Goal: Task Accomplishment & Management: Manage account settings

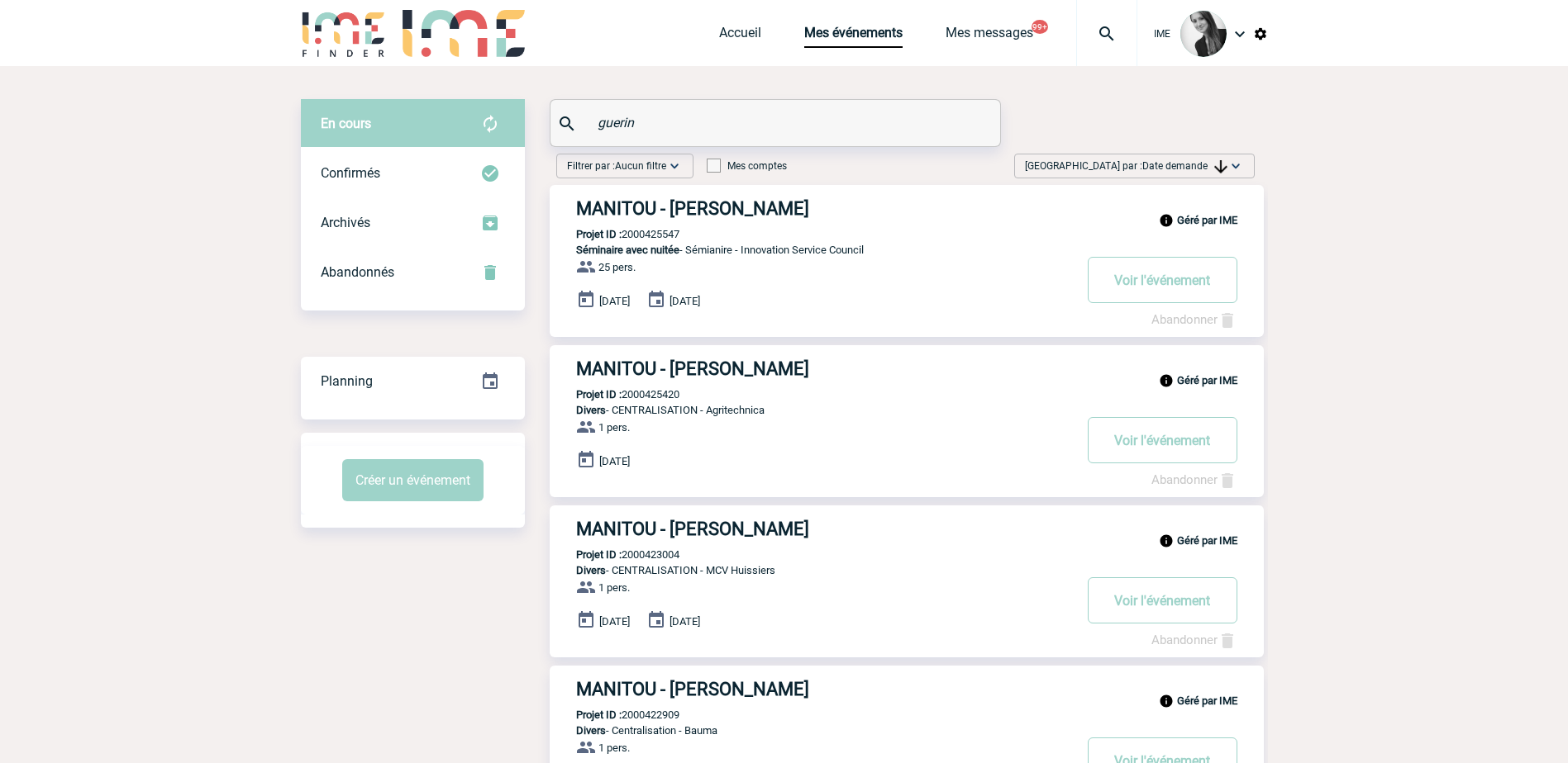
click at [1158, 165] on span "Date demande" at bounding box center [1185, 165] width 85 height 12
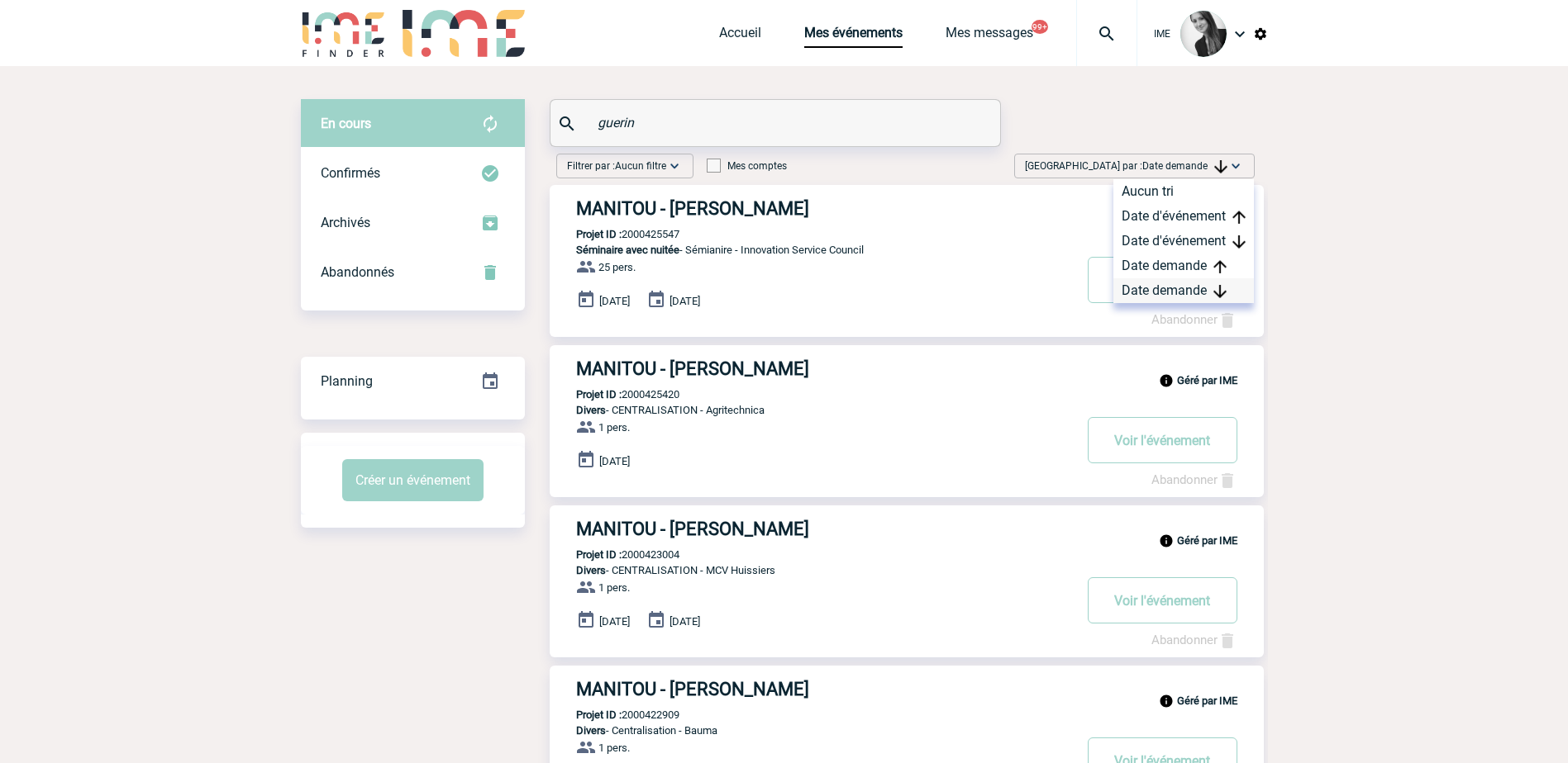
click at [1197, 287] on div "Date demande" at bounding box center [1183, 291] width 141 height 25
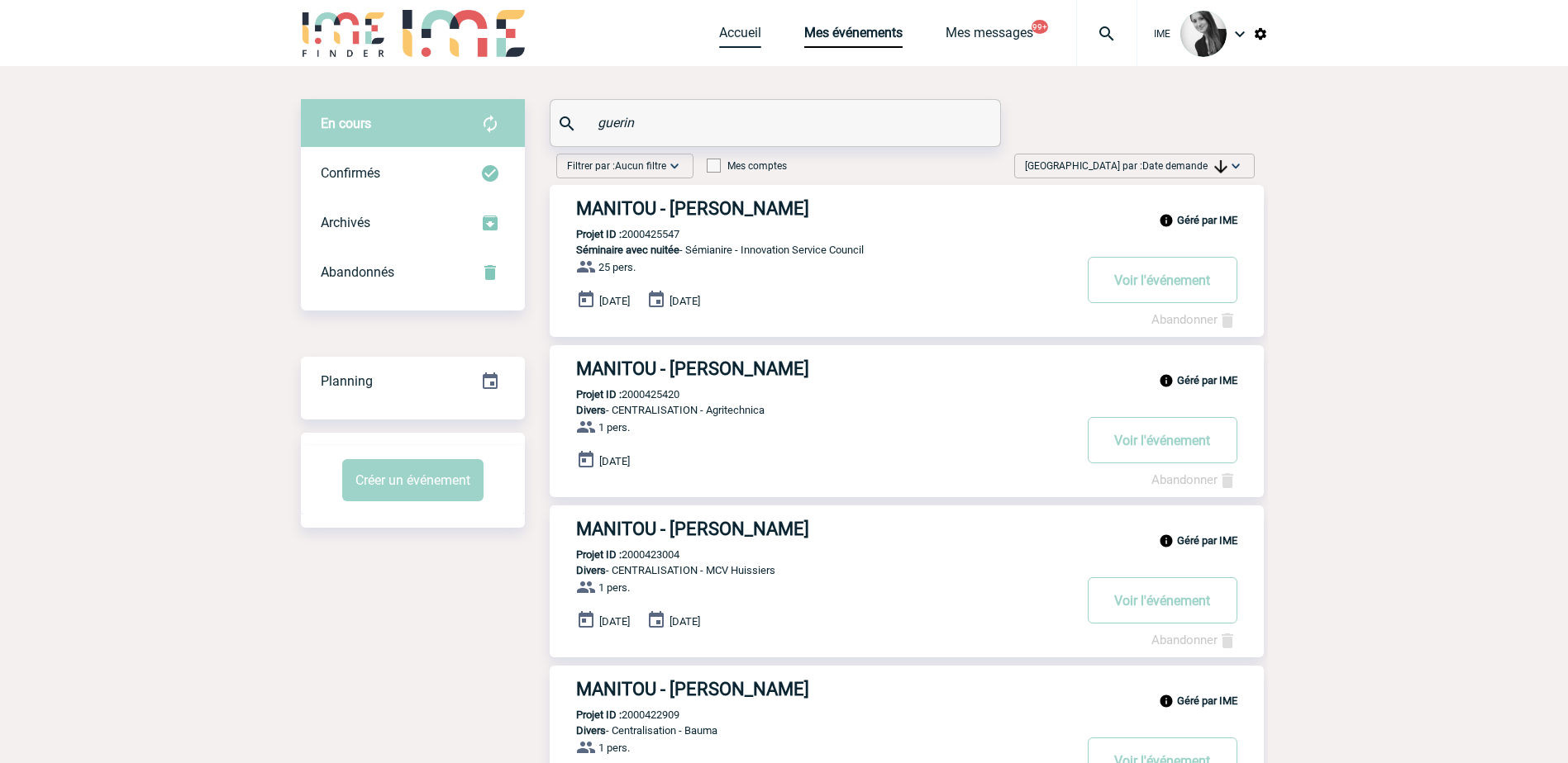
drag, startPoint x: 742, startPoint y: 35, endPoint x: 754, endPoint y: 51, distance: 20.0
click at [742, 35] on link "Accueil" at bounding box center [740, 37] width 42 height 23
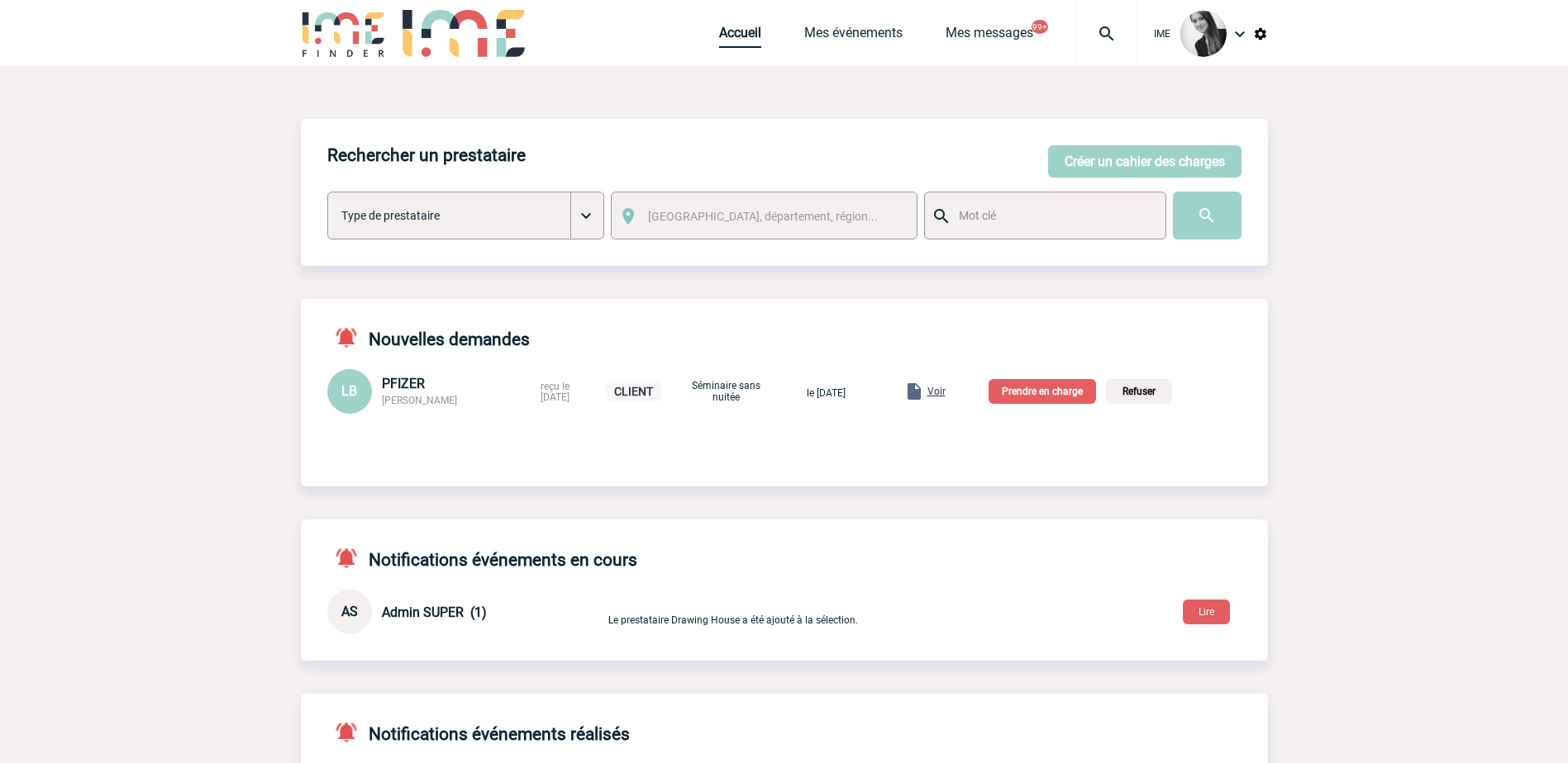
click at [728, 36] on link "Accueil" at bounding box center [740, 37] width 42 height 23
click at [749, 30] on link "Accueil" at bounding box center [740, 37] width 42 height 23
click at [742, 36] on link "Accueil" at bounding box center [740, 37] width 42 height 23
click at [862, 27] on link "Mes événements" at bounding box center [854, 37] width 98 height 23
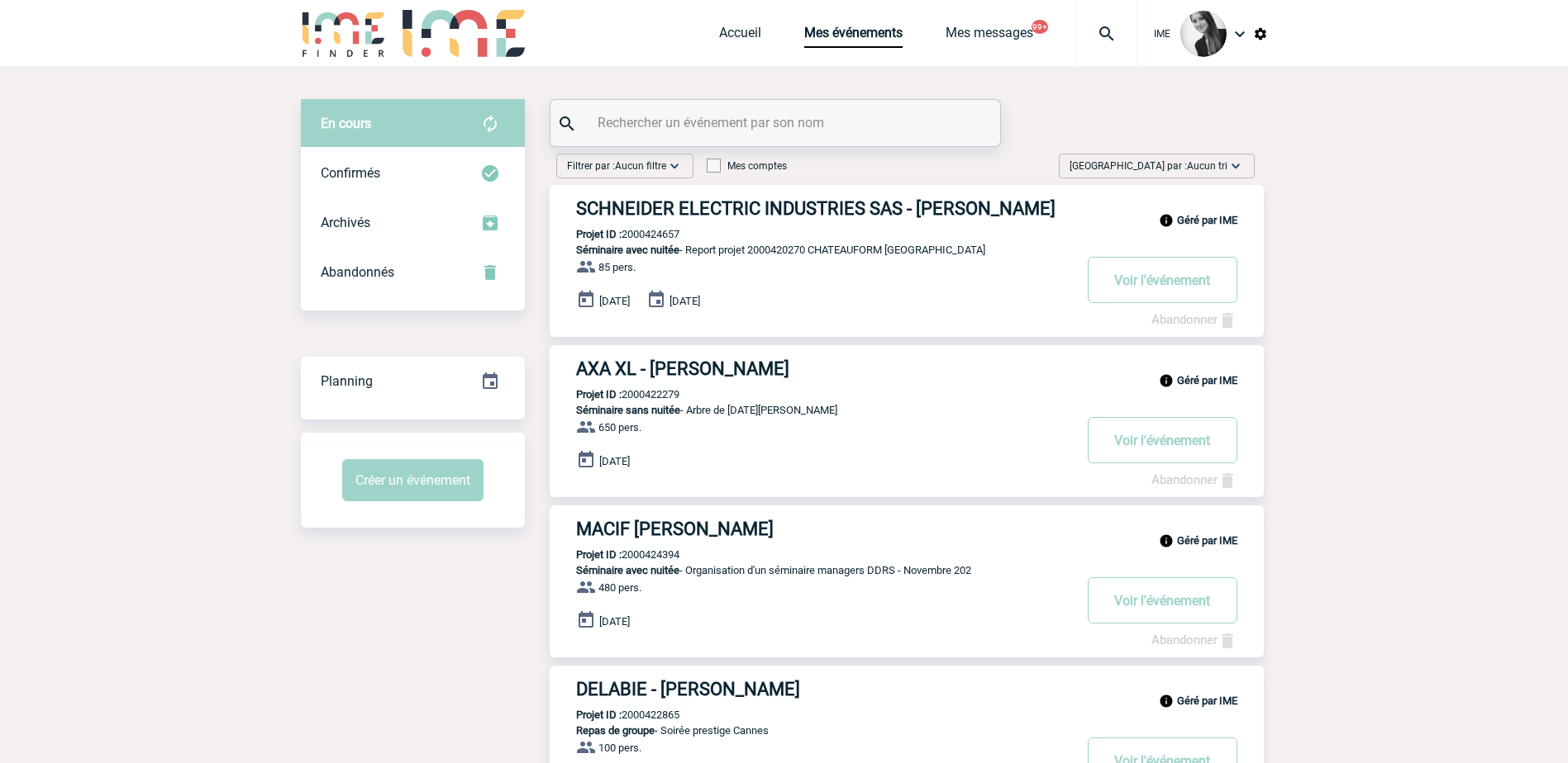
click at [1224, 171] on span "Trier par : Aucun tri" at bounding box center [1148, 165] width 158 height 16
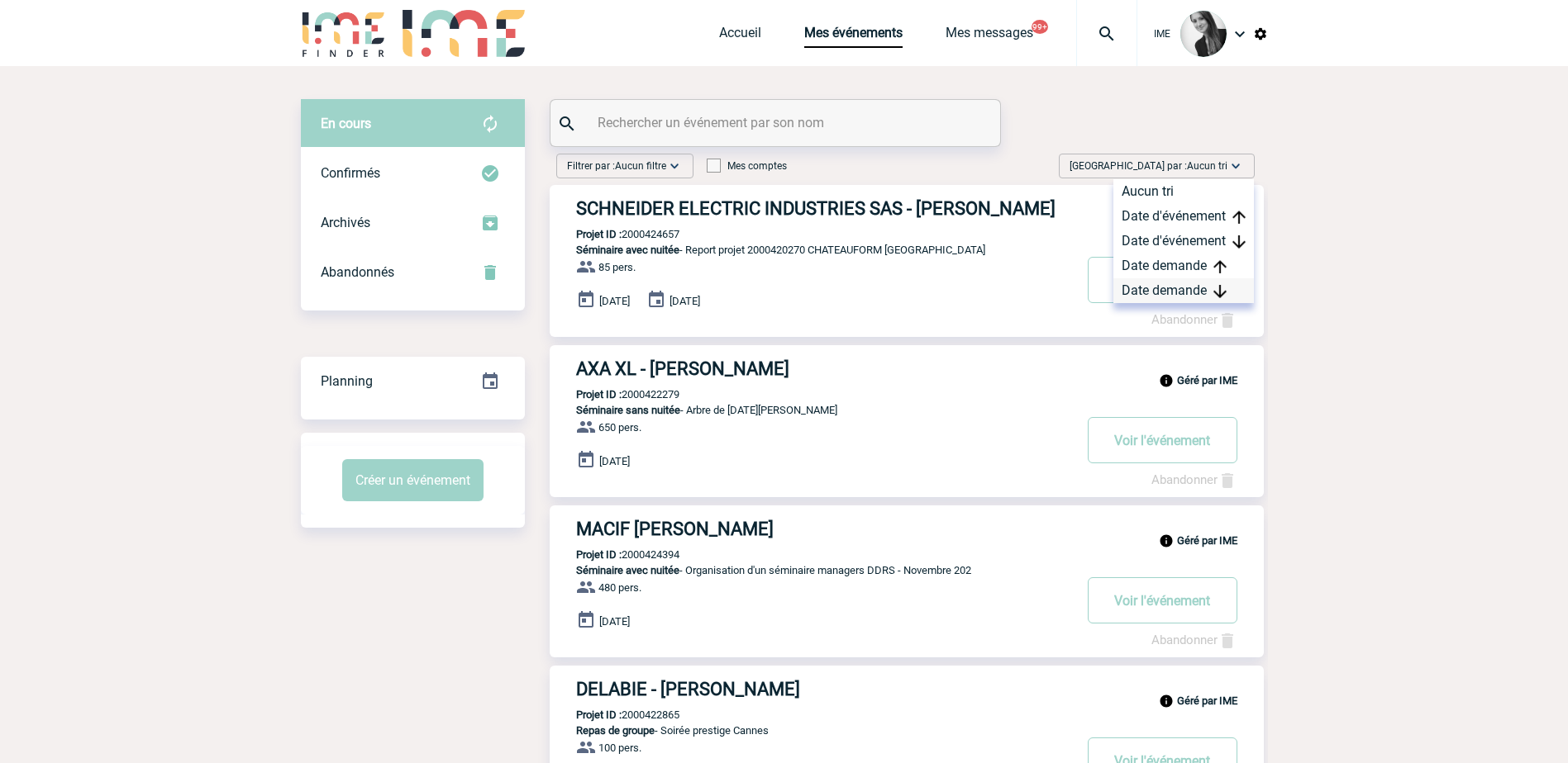
click at [1180, 290] on div "Date demande" at bounding box center [1183, 291] width 141 height 25
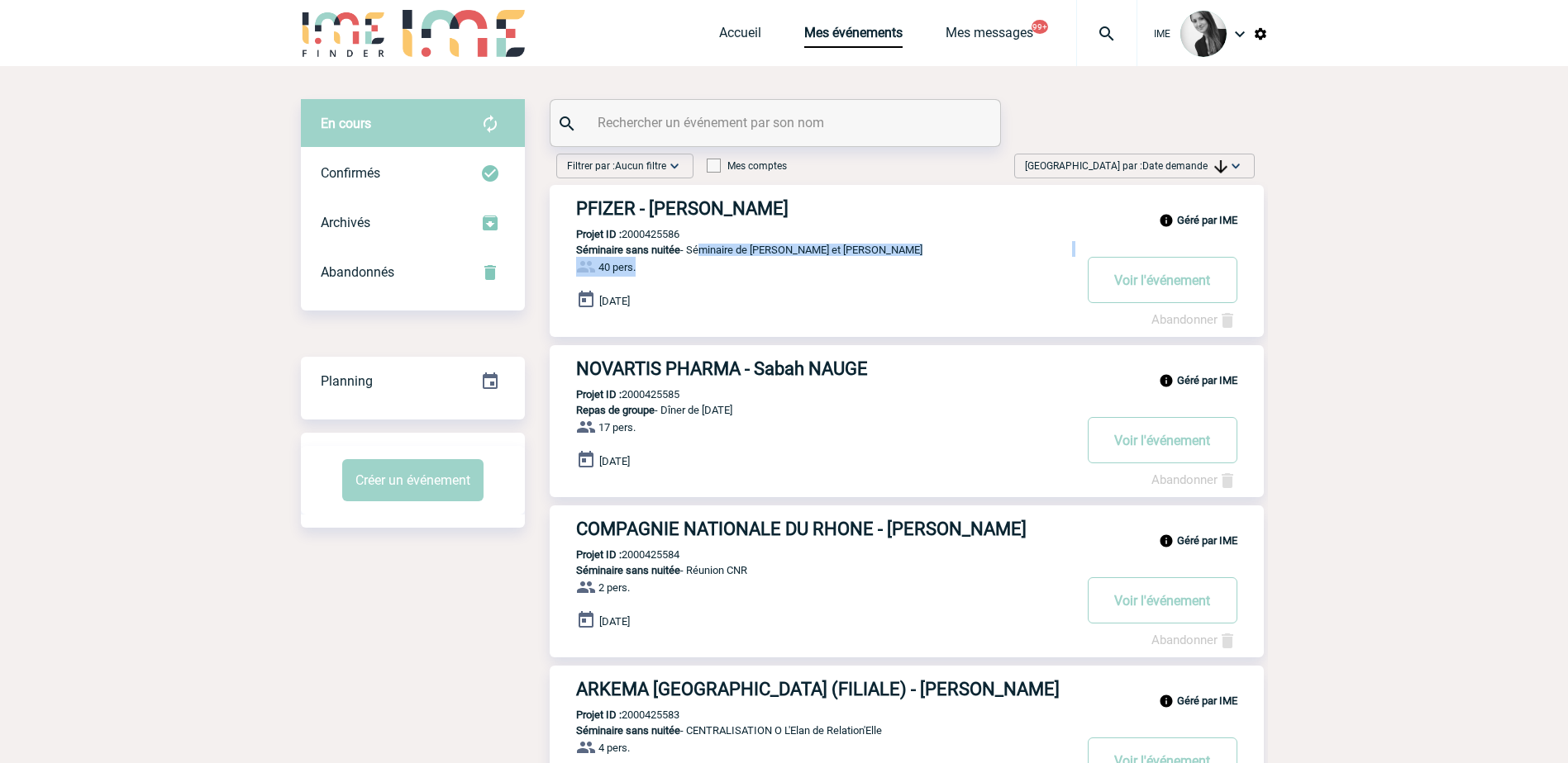
drag, startPoint x: 694, startPoint y: 248, endPoint x: 906, endPoint y: 259, distance: 212.3
click at [906, 259] on div "Géré par IME PFIZER - Laurence BOUCHER Projet ID : 2000425586 Séminaire sans nu…" at bounding box center [907, 261] width 714 height 152
click at [742, 37] on link "Accueil" at bounding box center [740, 37] width 42 height 23
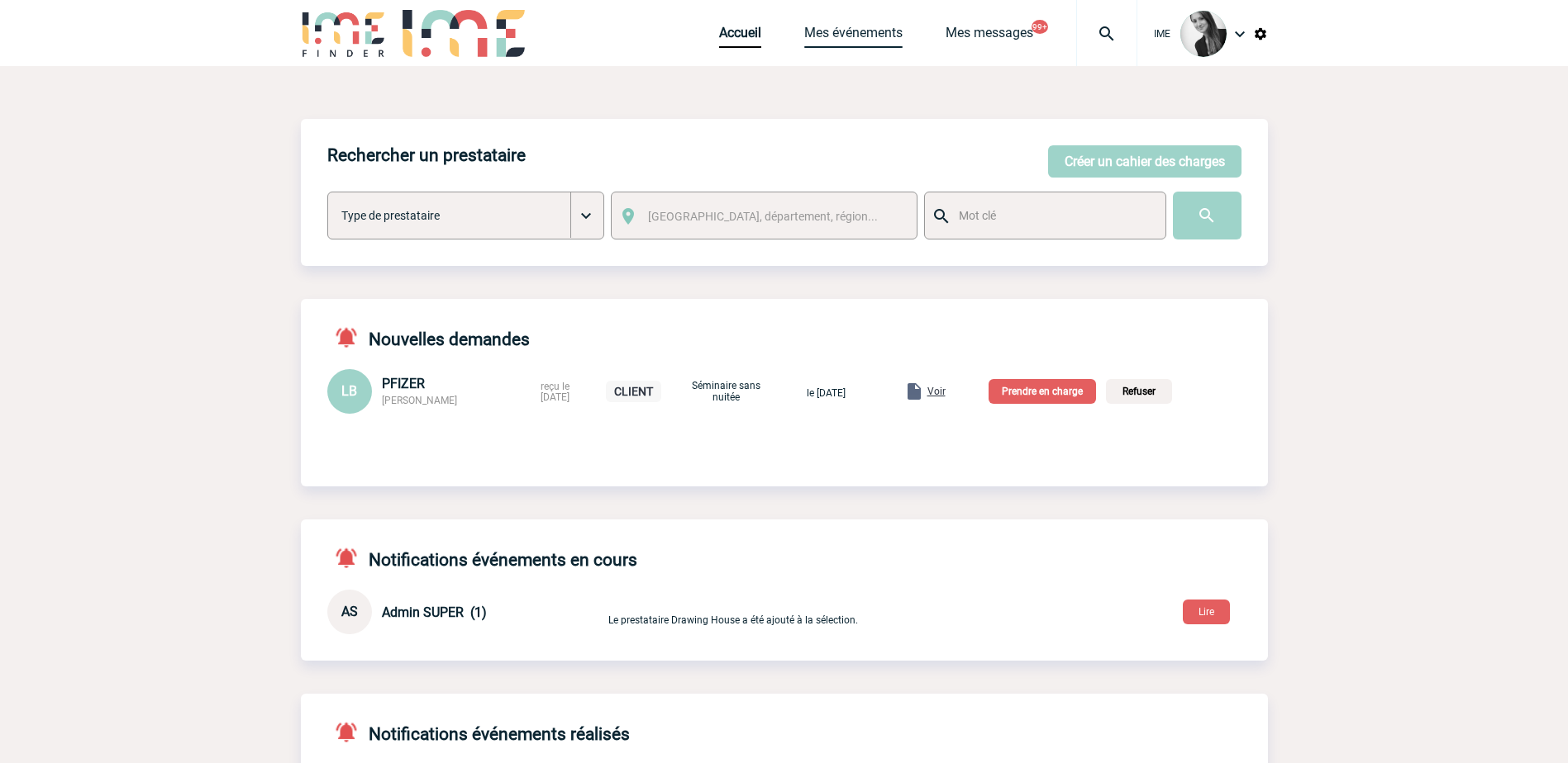
click at [869, 28] on link "Mes événements" at bounding box center [854, 37] width 98 height 23
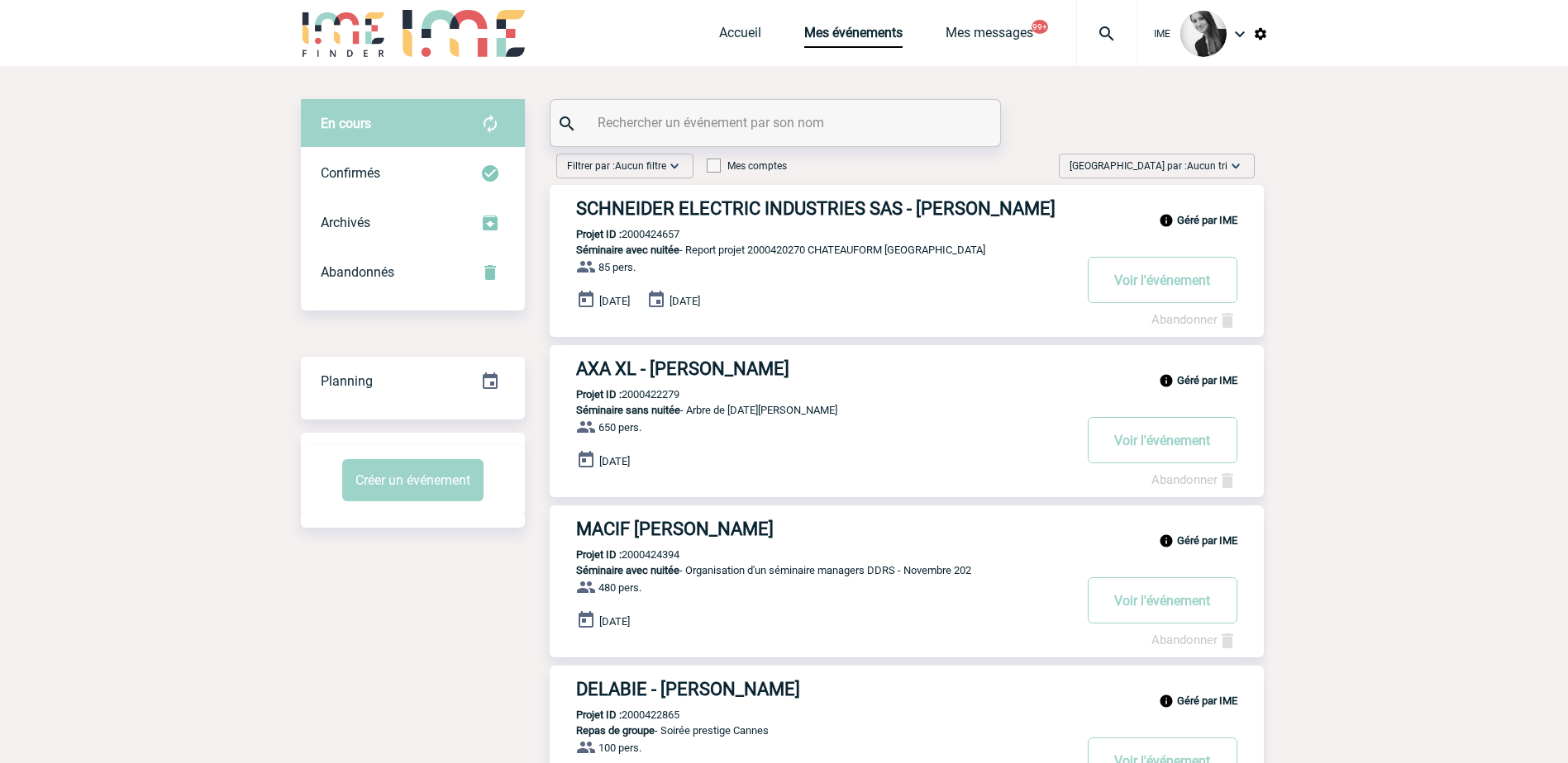
click at [1233, 171] on img at bounding box center [1236, 165] width 16 height 16
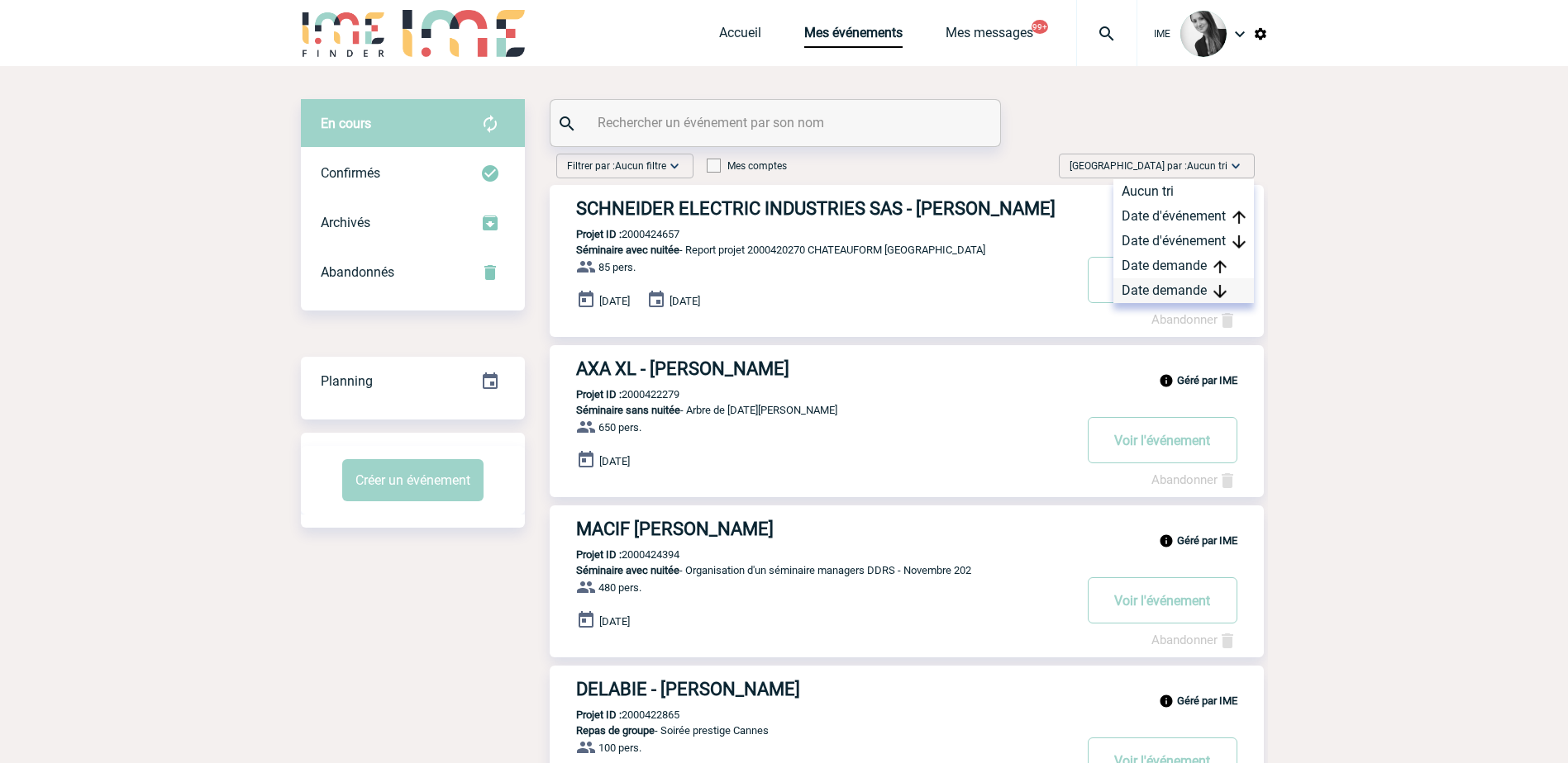
click at [1194, 280] on div "Date demande" at bounding box center [1183, 291] width 141 height 25
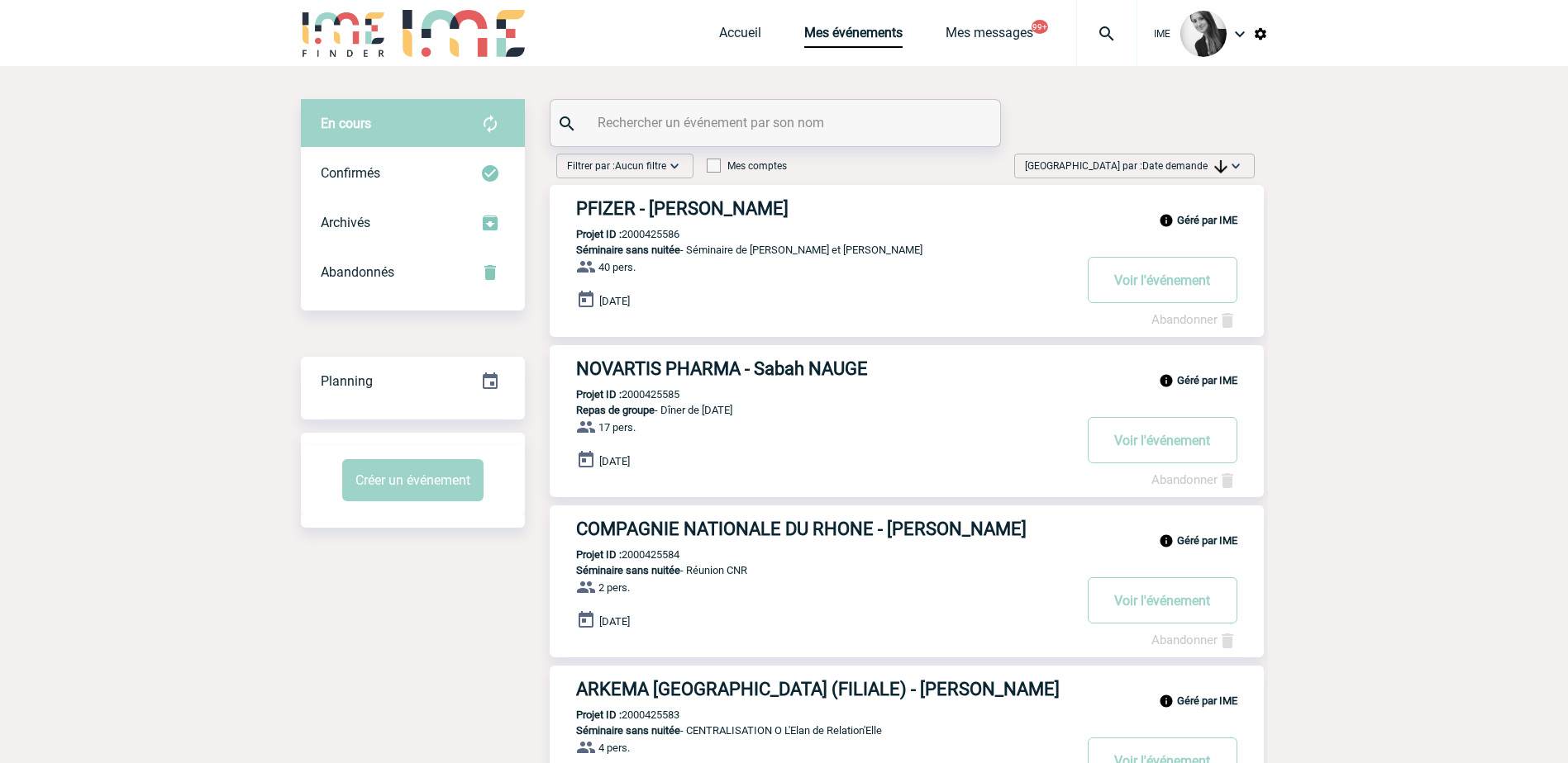
click at [1231, 170] on img at bounding box center [1236, 165] width 16 height 16
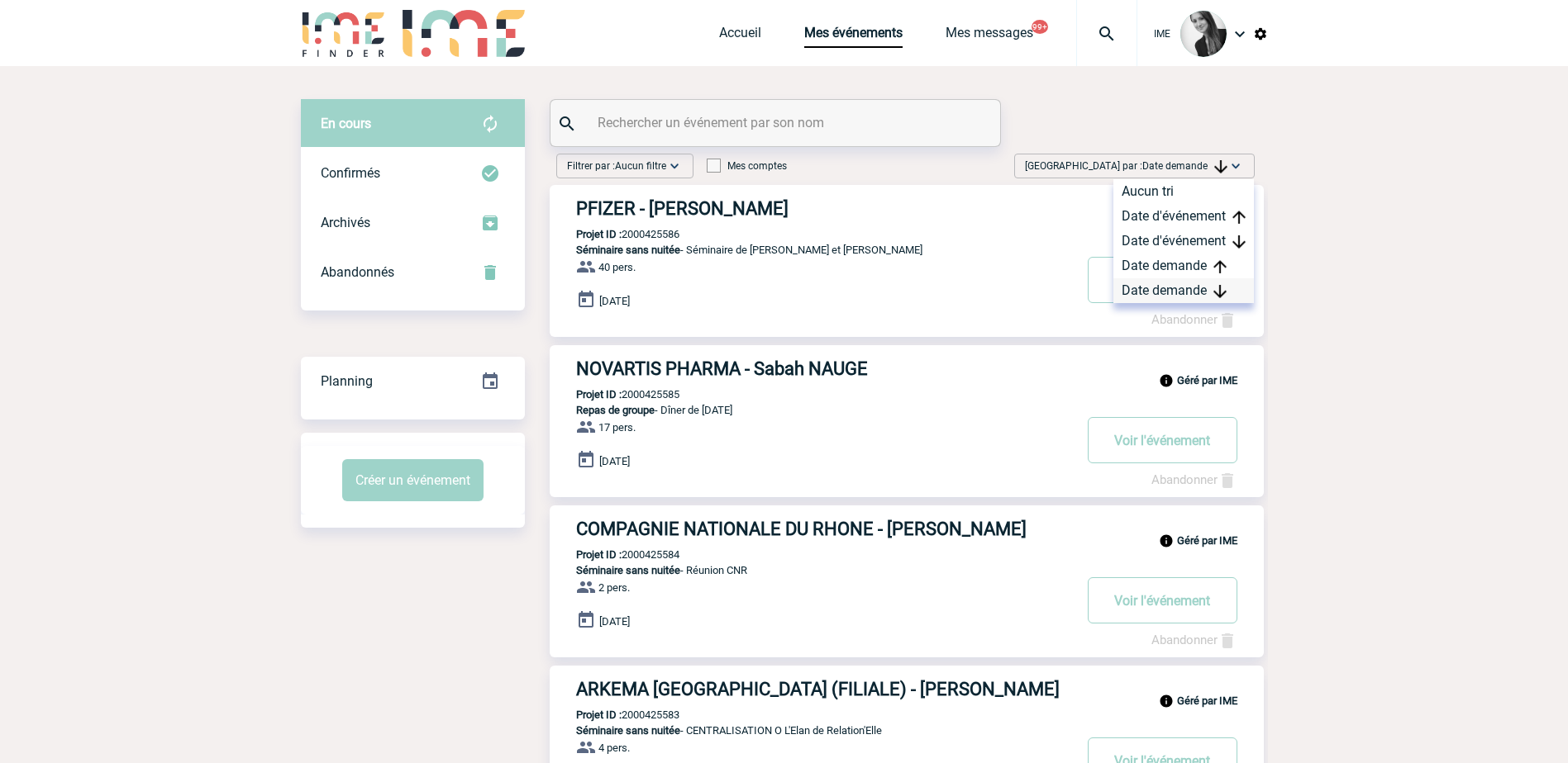
click at [1136, 290] on div "Date demande" at bounding box center [1183, 291] width 141 height 25
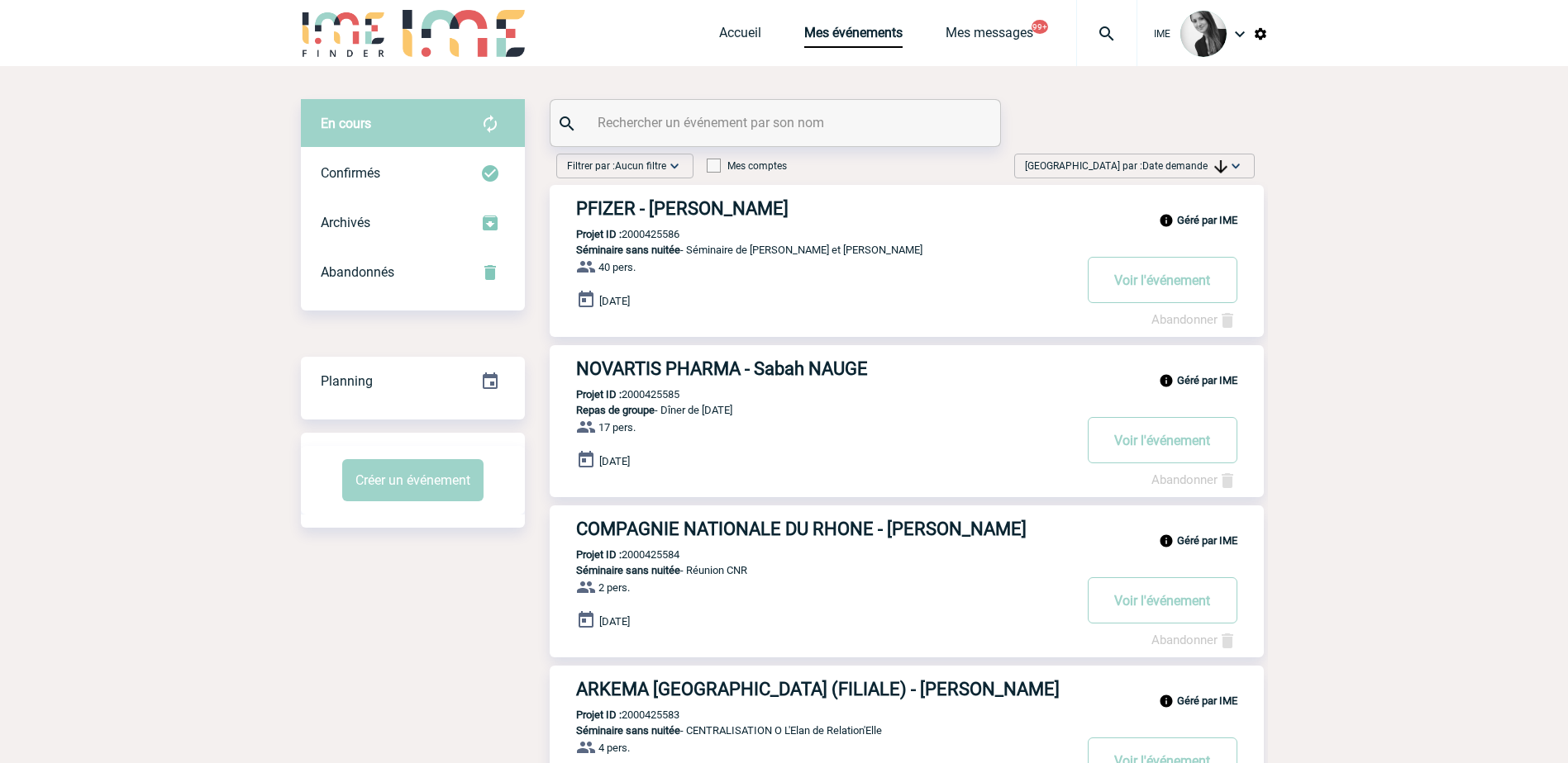
click at [1219, 168] on img at bounding box center [1221, 166] width 13 height 13
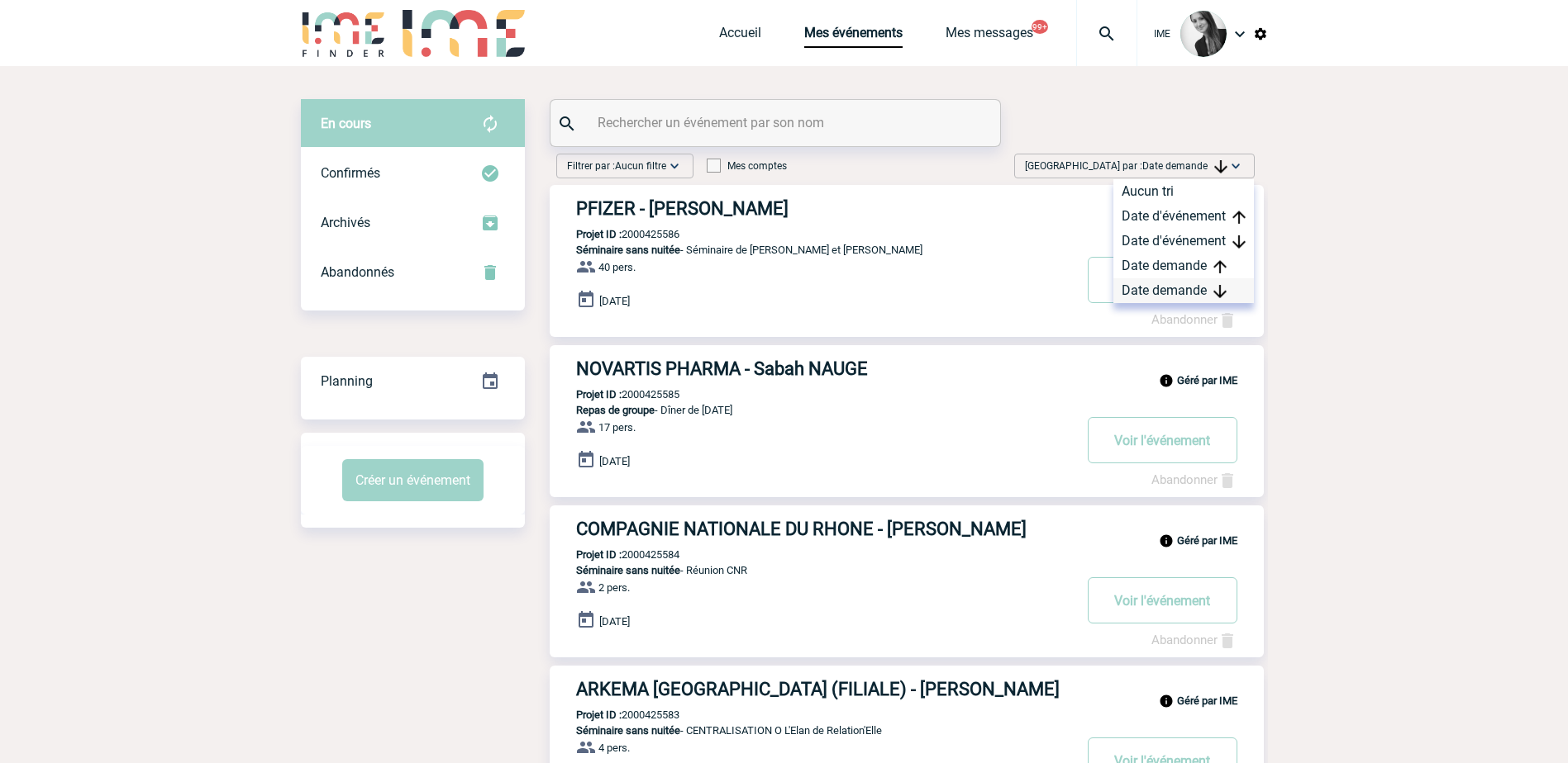
click at [1178, 292] on div "Date demande" at bounding box center [1183, 291] width 141 height 25
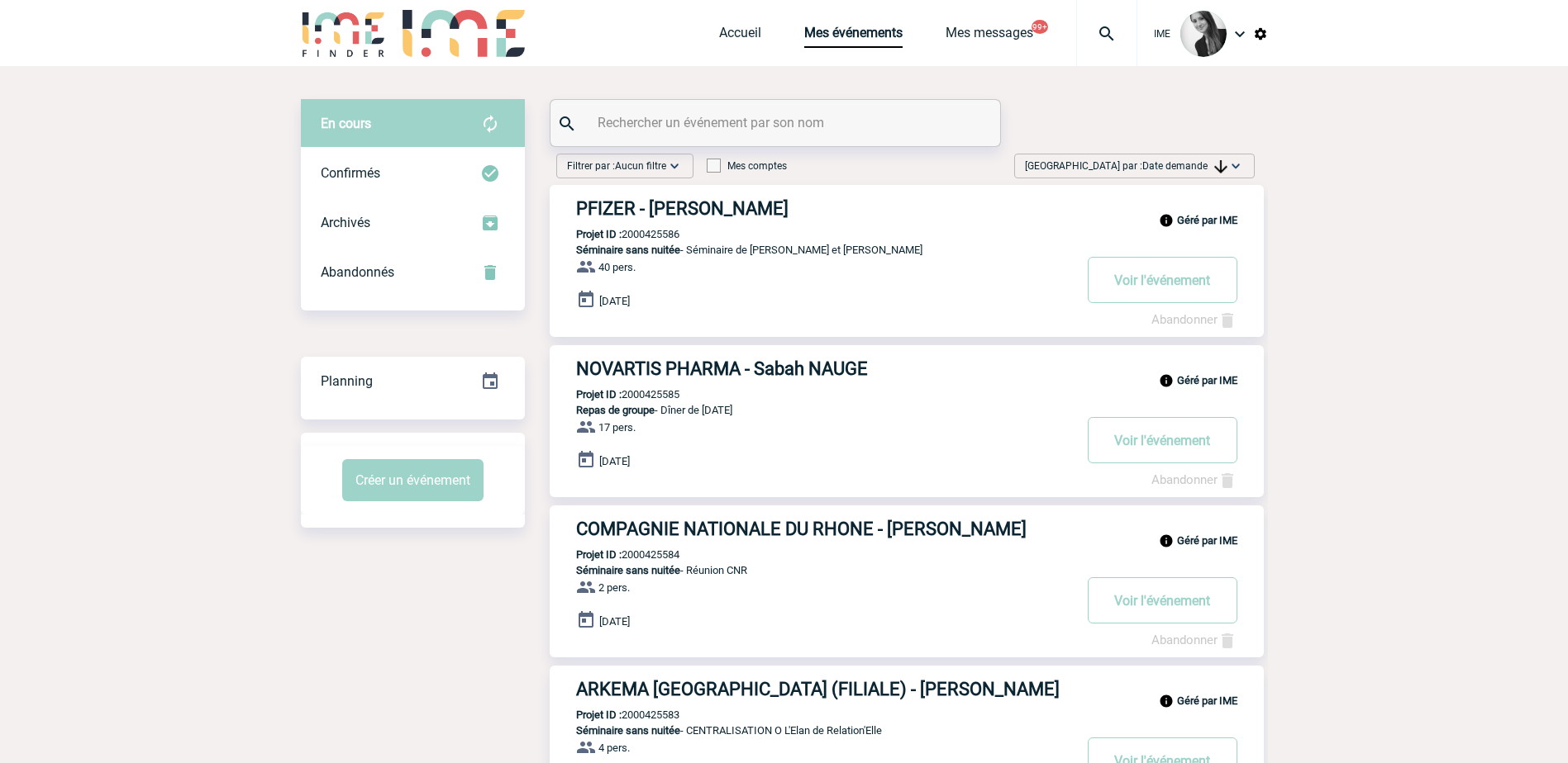
drag, startPoint x: 1301, startPoint y: 166, endPoint x: 1435, endPoint y: 3, distance: 211.0
drag, startPoint x: 1231, startPoint y: 161, endPoint x: 1234, endPoint y: 170, distance: 9.5
click at [1231, 161] on img at bounding box center [1236, 165] width 16 height 16
drag, startPoint x: 1168, startPoint y: 286, endPoint x: 1024, endPoint y: 347, distance: 156.4
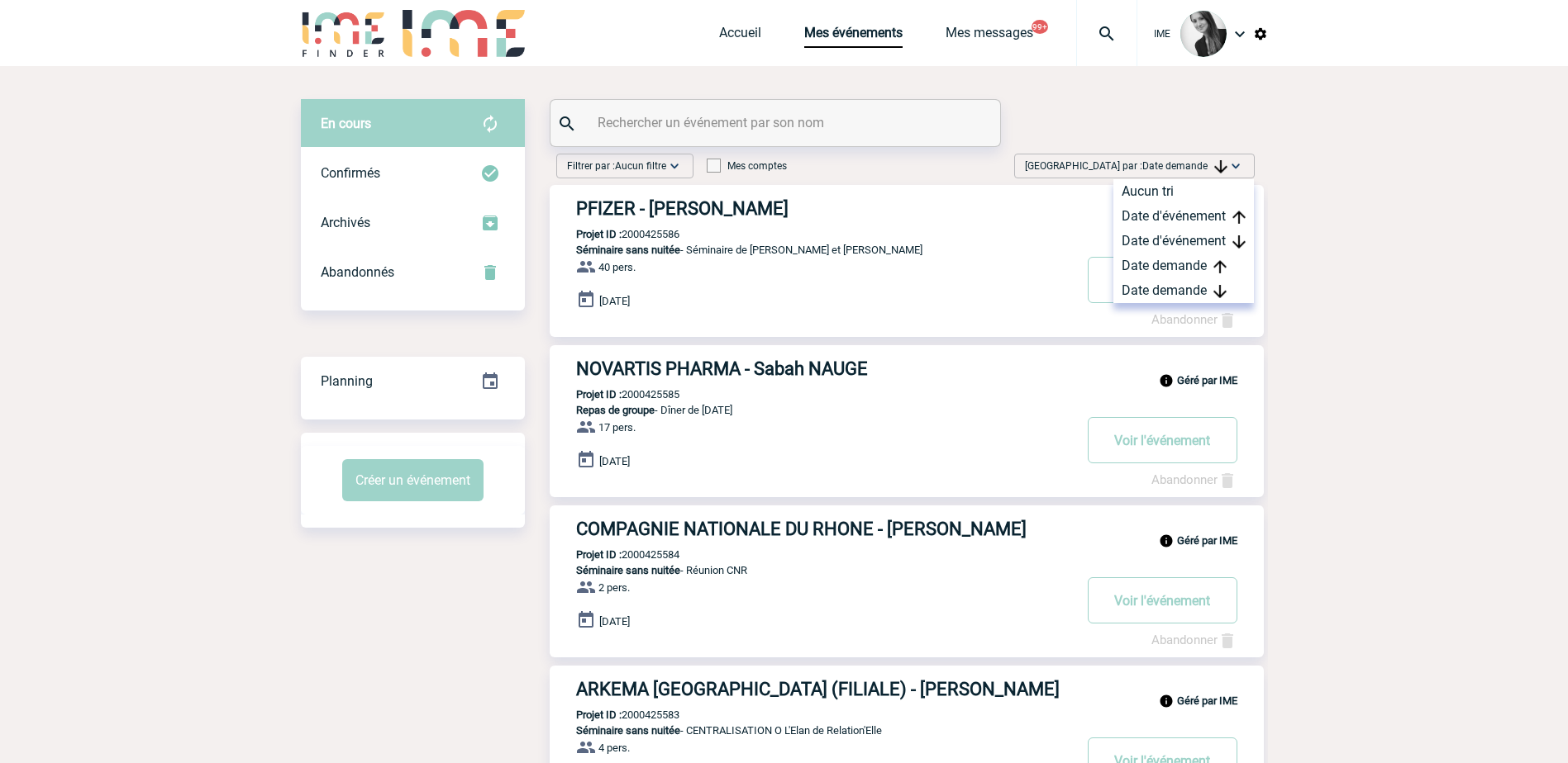
click at [1167, 285] on div "Date demande" at bounding box center [1183, 291] width 141 height 25
